Goal: Information Seeking & Learning: Learn about a topic

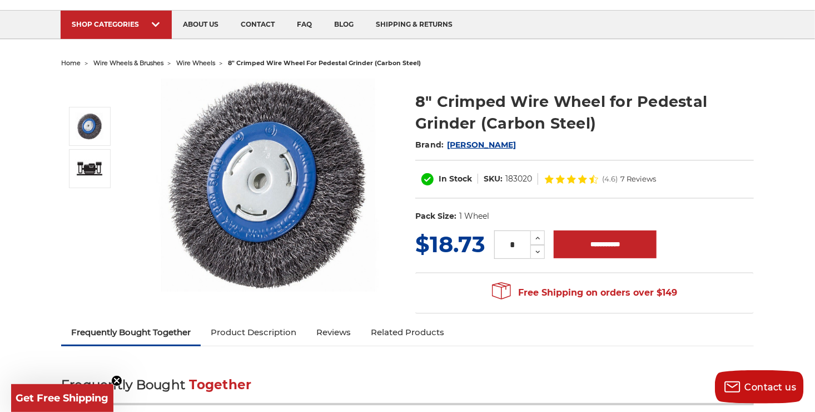
scroll to position [56, 0]
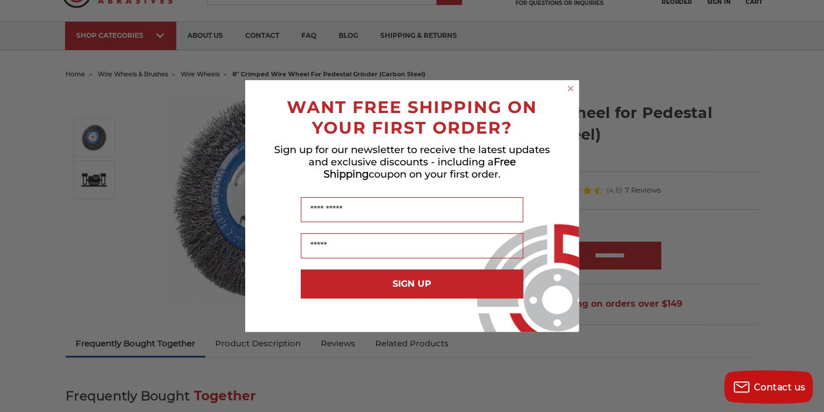
click at [569, 90] on icon "Close dialog" at bounding box center [570, 88] width 4 height 4
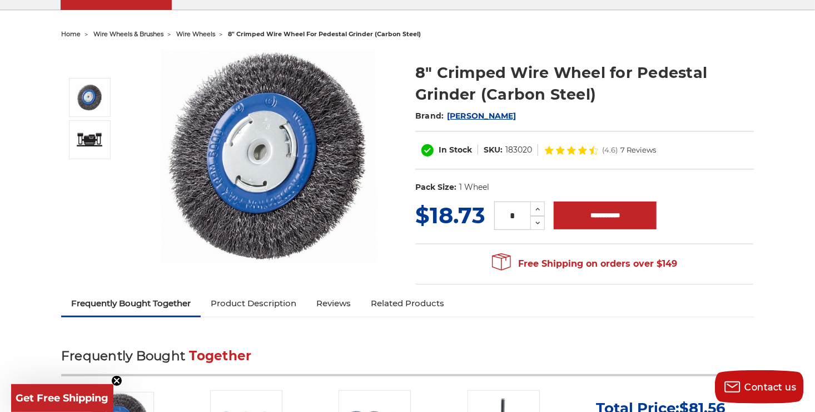
scroll to position [111, 0]
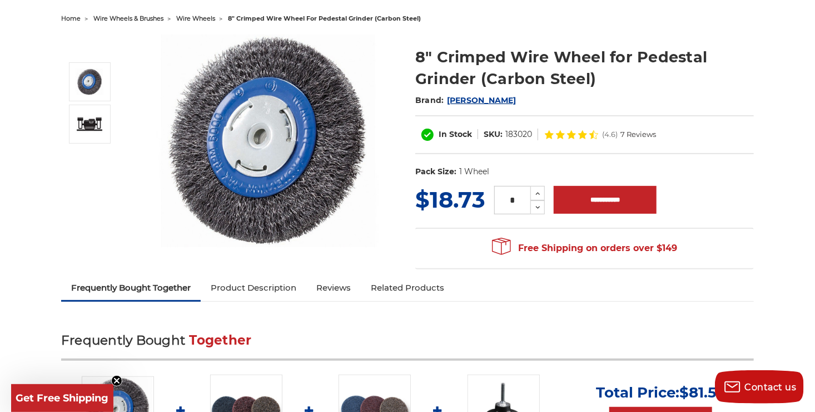
click at [459, 100] on span "[PERSON_NAME]" at bounding box center [482, 100] width 70 height 10
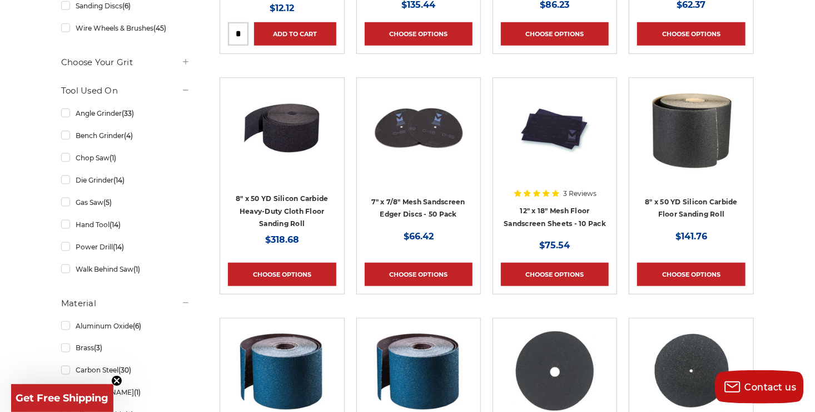
scroll to position [445, 0]
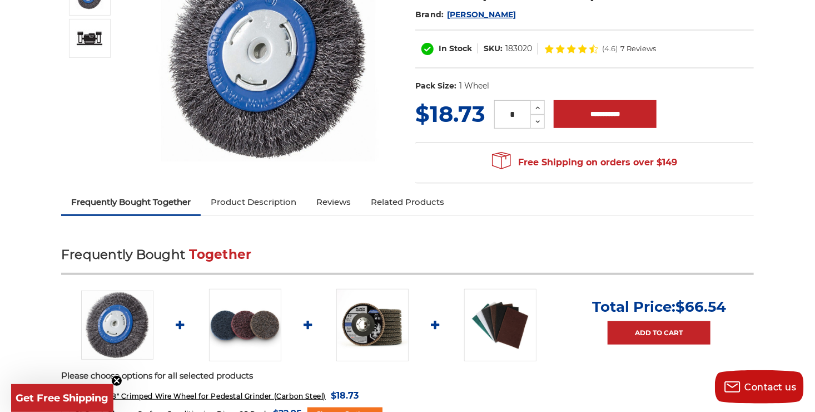
scroll to position [222, 0]
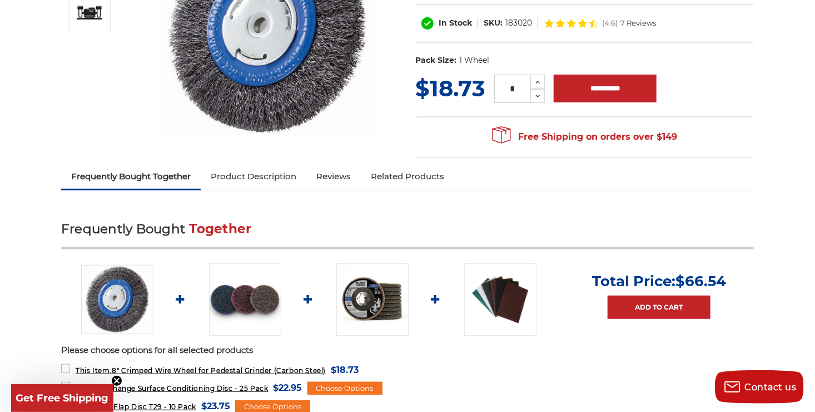
click at [244, 177] on link "Product Description" at bounding box center [254, 176] width 106 height 24
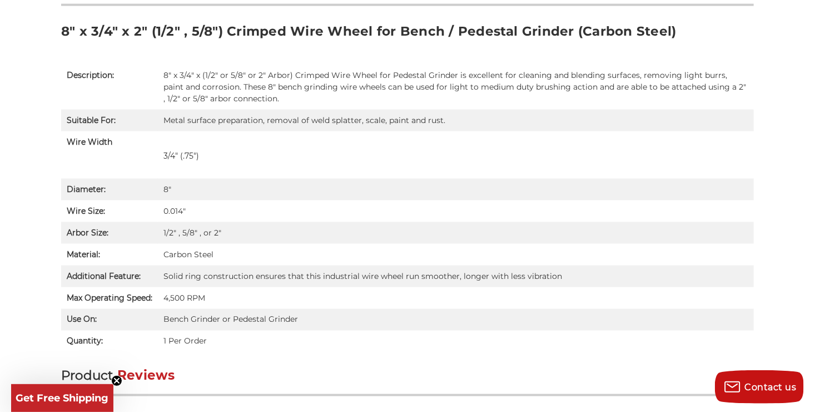
scroll to position [780, 0]
